Goal: Check status: Check status

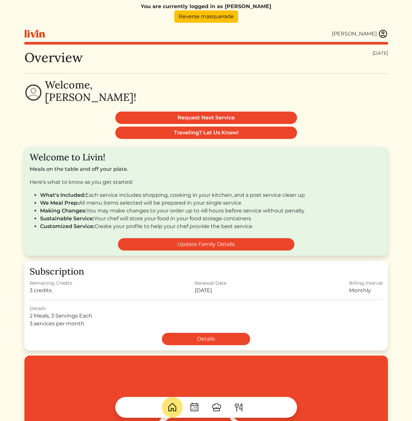
click at [386, 27] on div "[PERSON_NAME]" at bounding box center [205, 33] width 363 height 17
click at [384, 32] on img at bounding box center [383, 34] width 10 height 10
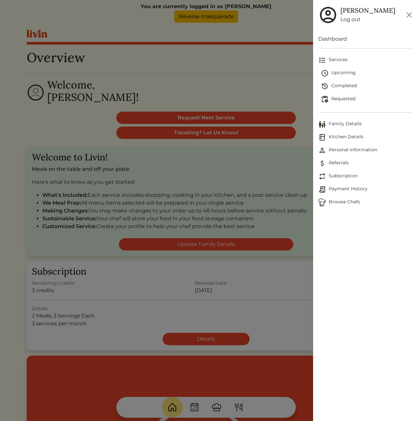
click at [346, 190] on span "Payment History" at bounding box center [364, 190] width 93 height 8
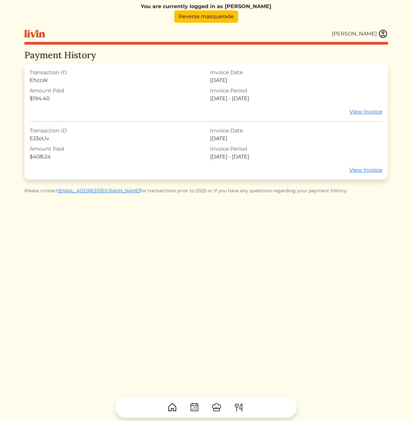
click at [263, 168] on div "View Invoice" at bounding box center [206, 170] width 353 height 8
drag, startPoint x: 280, startPoint y: 162, endPoint x: 25, endPoint y: 129, distance: 257.4
click at [25, 129] on div "Transaction ID [GEOGRAPHIC_DATA] Invoice Date [DATE] Amount Paid $194.40 Invoic…" at bounding box center [205, 121] width 363 height 116
drag, startPoint x: 29, startPoint y: 130, endPoint x: 249, endPoint y: 161, distance: 222.9
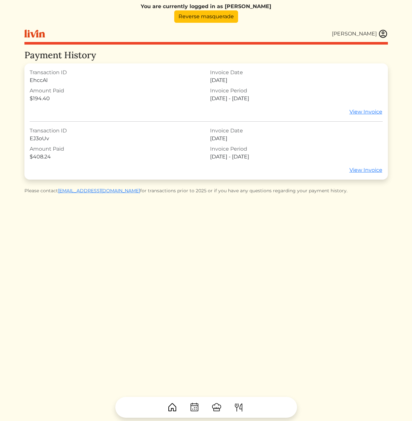
click at [242, 158] on div "You are currently logged in as [PERSON_NAME] Reverse masquerade [PERSON_NAME] […" at bounding box center [206, 210] width 371 height 421
click at [262, 164] on div "Transaction ID EJ3oUv Invoice Date [DATE] Amount Paid $408.24 Invoice Period [D…" at bounding box center [206, 151] width 353 height 48
click at [366, 170] on link "View Invoice" at bounding box center [366, 170] width 34 height 8
click at [302, 223] on div "Payment History Transaction ID [GEOGRAPHIC_DATA] Invoice Date [DATE] Amount Pai…" at bounding box center [205, 260] width 363 height 421
drag, startPoint x: 305, startPoint y: 233, endPoint x: 296, endPoint y: 230, distance: 9.4
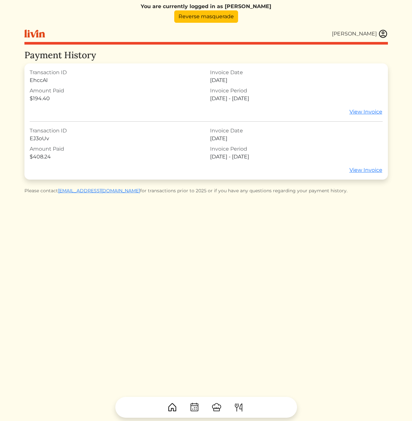
click at [305, 232] on div "Payment History Transaction ID [GEOGRAPHIC_DATA] Invoice Date [DATE] Amount Pai…" at bounding box center [205, 260] width 363 height 421
click at [265, 227] on div "Payment History Transaction ID [GEOGRAPHIC_DATA] Invoice Date [DATE] Amount Pai…" at bounding box center [205, 260] width 363 height 421
click at [243, 237] on div "Payment History Transaction ID [GEOGRAPHIC_DATA] Invoice Date [DATE] Amount Pai…" at bounding box center [205, 260] width 363 height 421
click at [299, 255] on div "Payment History Transaction ID [GEOGRAPHIC_DATA] Invoice Date [DATE] Amount Pai…" at bounding box center [205, 260] width 363 height 421
click at [195, 280] on div "Payment History Transaction ID [GEOGRAPHIC_DATA] Invoice Date [DATE] Amount Pai…" at bounding box center [205, 260] width 363 height 421
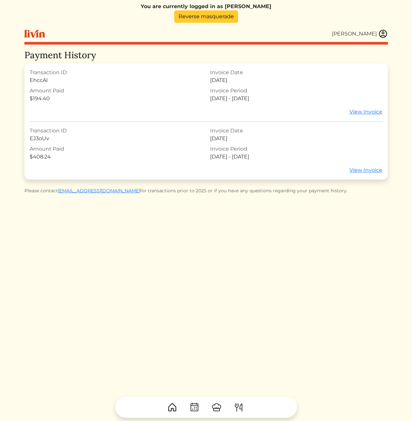
click at [220, 16] on link "Reverse masquerade" at bounding box center [206, 16] width 64 height 12
